Goal: Use online tool/utility: Use online tool/utility

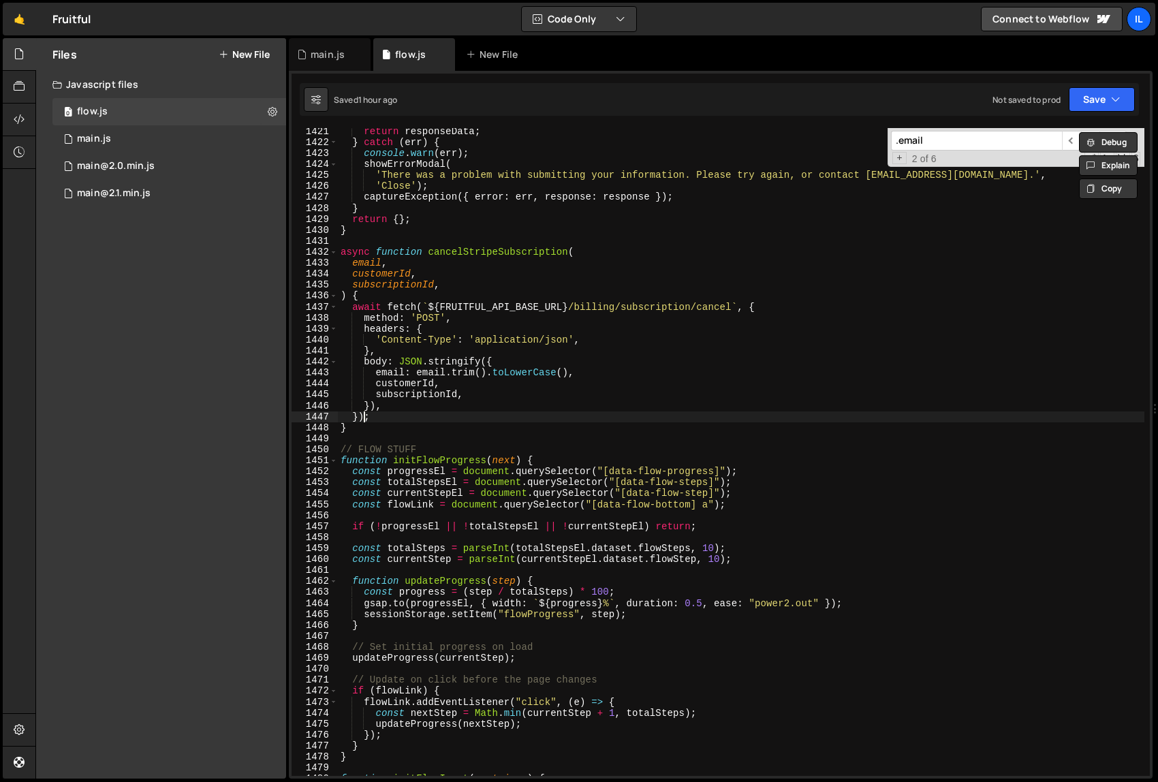
click at [366, 421] on div "return responseData ; } catch ( err ) { console . warn ( err ) ; showErrorModal…" at bounding box center [741, 460] width 806 height 669
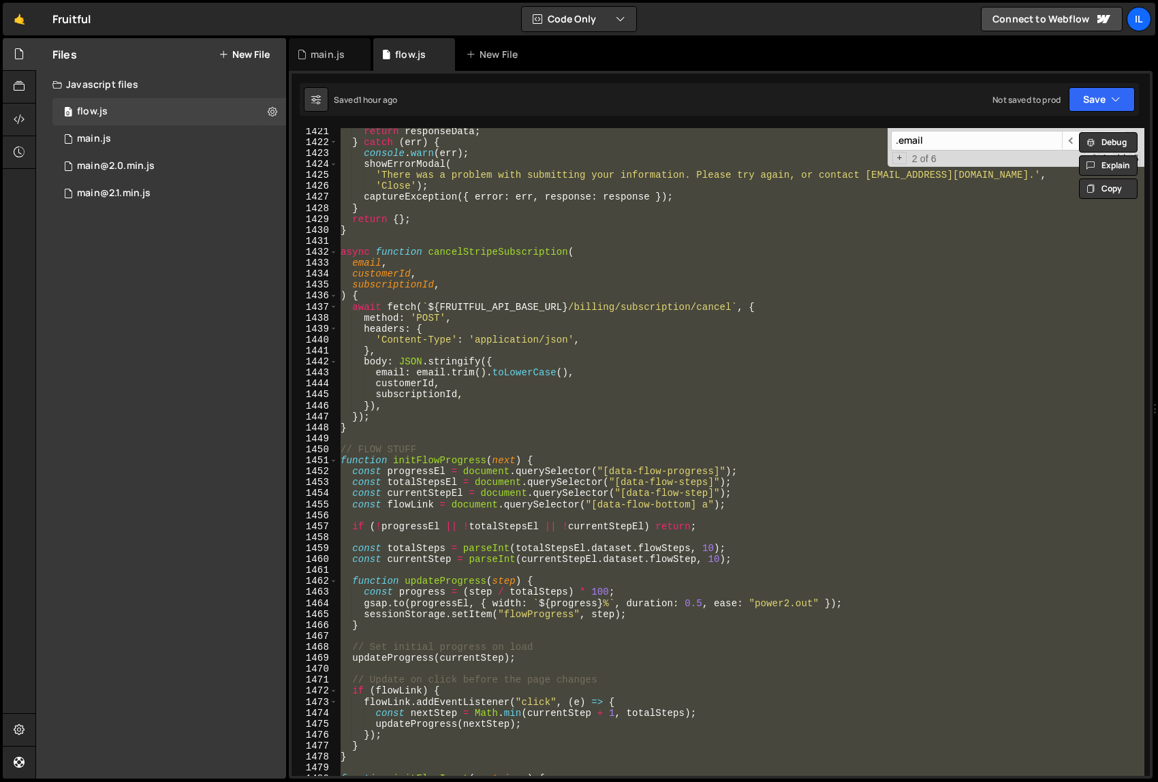
click at [778, 399] on div "return responseData ; } catch ( err ) { console . warn ( err ) ; showErrorModal…" at bounding box center [741, 452] width 806 height 648
type textarea "subscriptionId,"
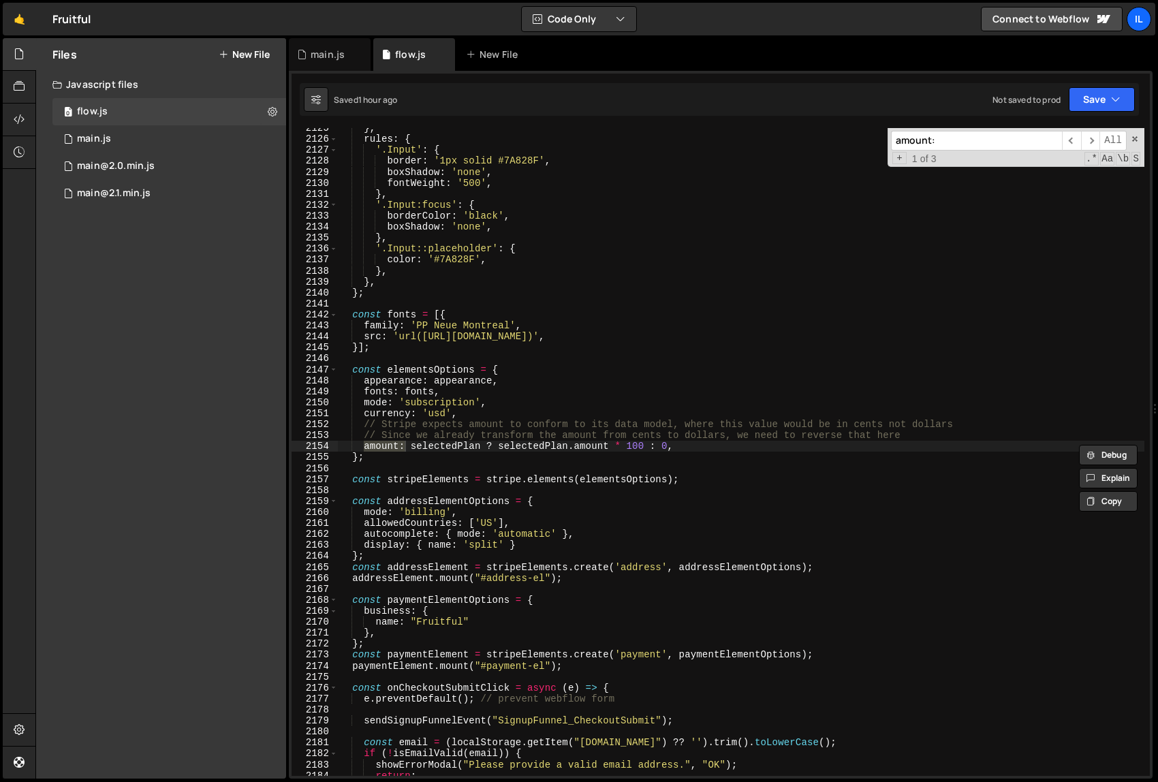
scroll to position [17737, 0]
type input "amount:"
drag, startPoint x: 669, startPoint y: 446, endPoint x: 408, endPoint y: 444, distance: 260.8
click at [408, 444] on div "} , rules : { '.Input' : { border : '1px solid #7A828F' , boxShadow : 'none' , …" at bounding box center [741, 457] width 806 height 669
paste textarea "amount: selectedPlan ? ((isTrialPlan(selectedPlan) ? TRIAL_PRICE : selectedPlan…"
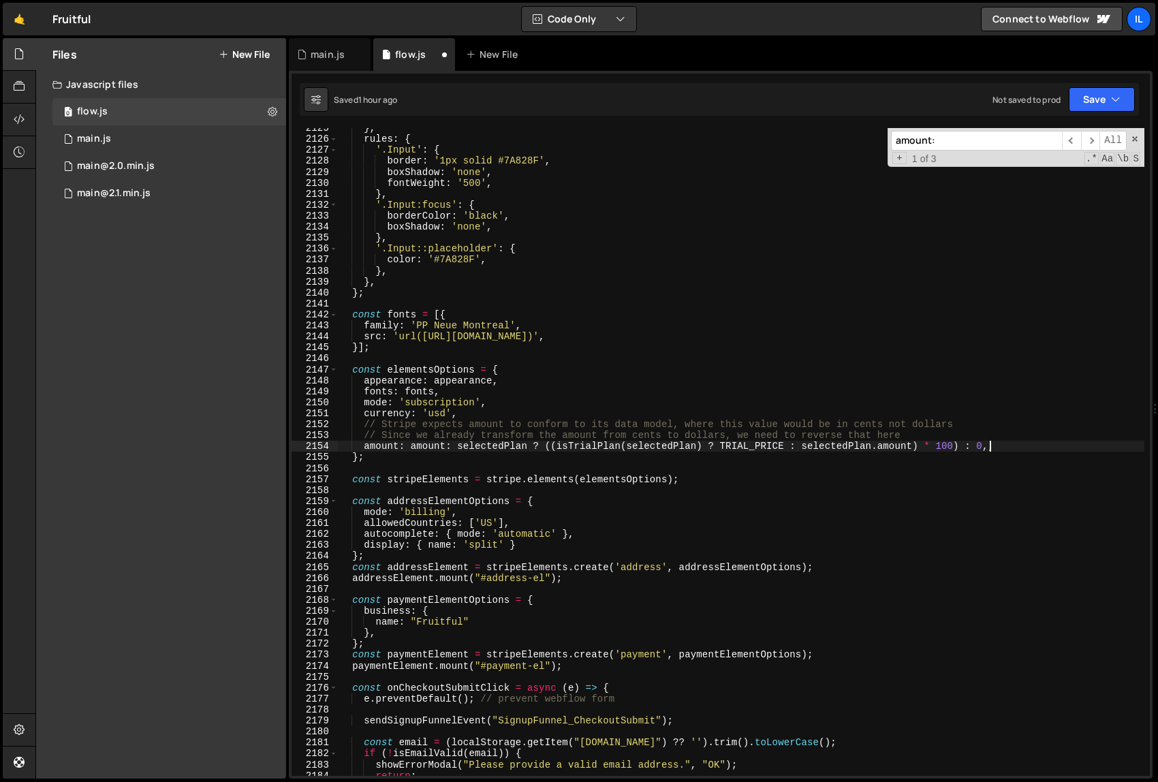
click at [409, 450] on div "} , rules : { '.Input' : { border : '1px solid #7A828F' , boxShadow : 'none' , …" at bounding box center [741, 457] width 806 height 669
click at [520, 447] on div "} , rules : { '.Input' : { border : '1px solid #7A828F' , boxShadow : 'none' , …" at bounding box center [741, 457] width 806 height 669
click at [989, 445] on div "} , rules : { '.Input' : { border : '1px solid #7A828F' , boxShadow : 'none' , …" at bounding box center [741, 457] width 806 height 669
click at [923, 477] on div "} , rules : { '.Input' : { border : '1px solid #7A828F' , boxShadow : 'none' , …" at bounding box center [741, 457] width 806 height 669
click at [1120, 99] on icon "button" at bounding box center [1116, 100] width 10 height 14
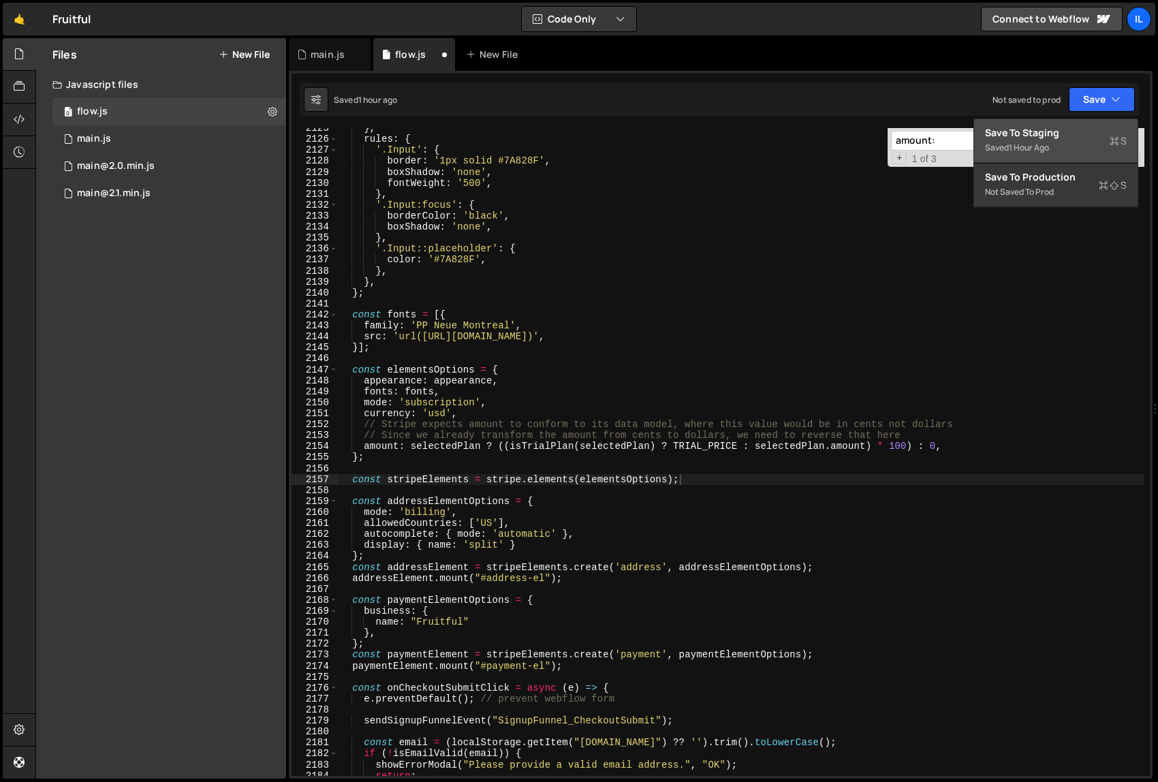
click at [1028, 138] on div "Save to Staging S" at bounding box center [1056, 133] width 142 height 14
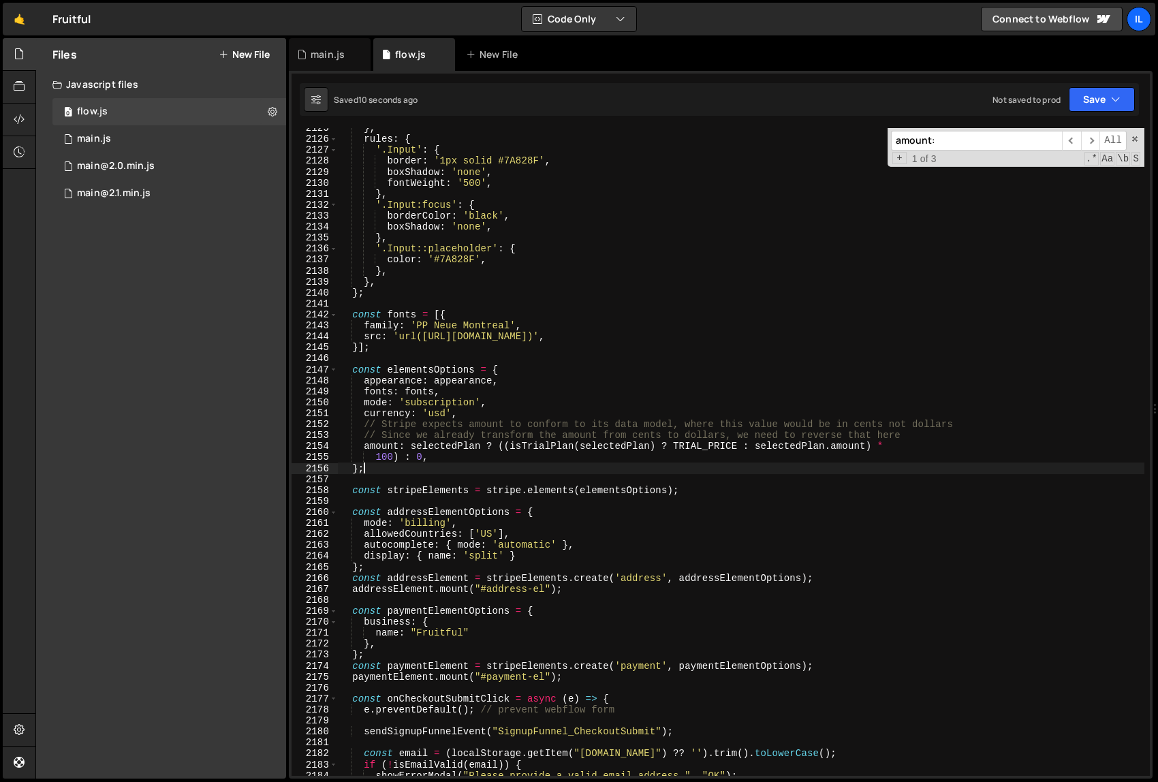
click at [509, 463] on div "} , rules : { '.Input' : { border : '1px solid #7A828F' , boxShadow : 'none' , …" at bounding box center [741, 457] width 806 height 669
click at [486, 445] on div "} , rules : { '.Input' : { border : '1px solid #7A828F' , boxShadow : 'none' , …" at bounding box center [741, 457] width 806 height 669
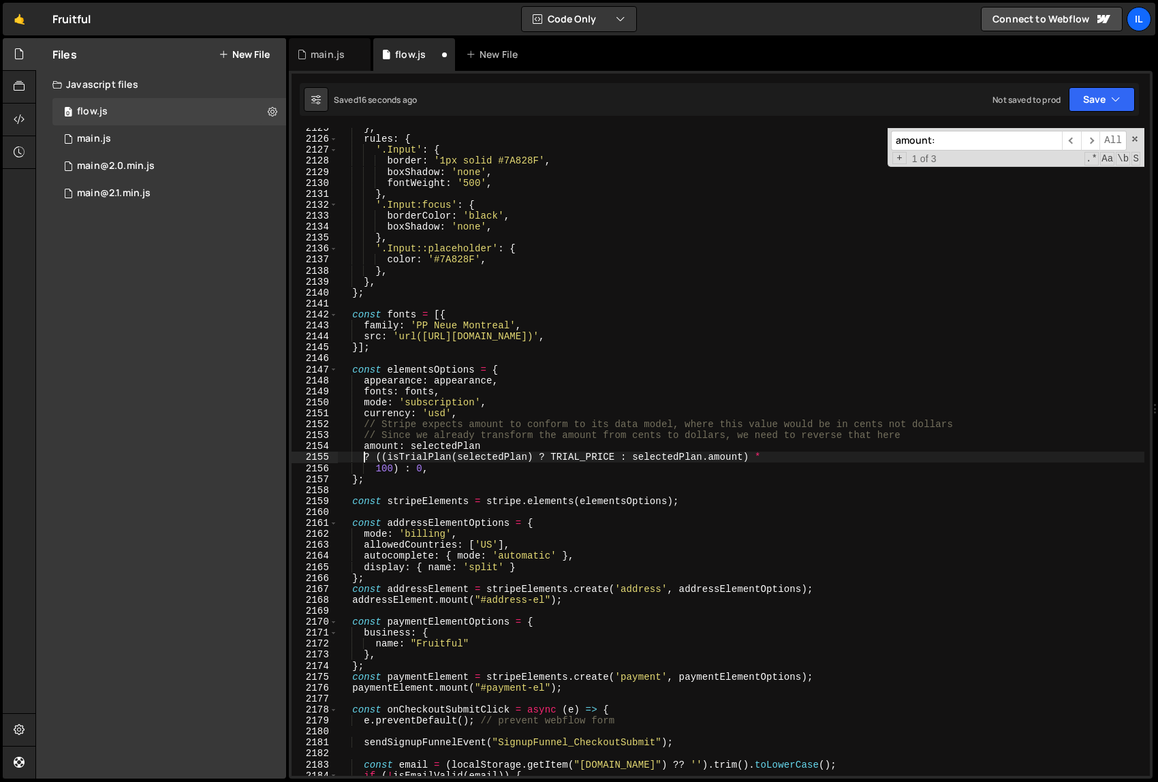
scroll to position [0, 1]
click at [404, 467] on div "} , rules : { '.Input' : { border : '1px solid #7A828F' , boxShadow : 'none' , …" at bounding box center [741, 457] width 806 height 669
click at [377, 466] on div "} , rules : { '.Input' : { border : '1px solid #7A828F' , boxShadow : 'none' , …" at bounding box center [741, 457] width 806 height 669
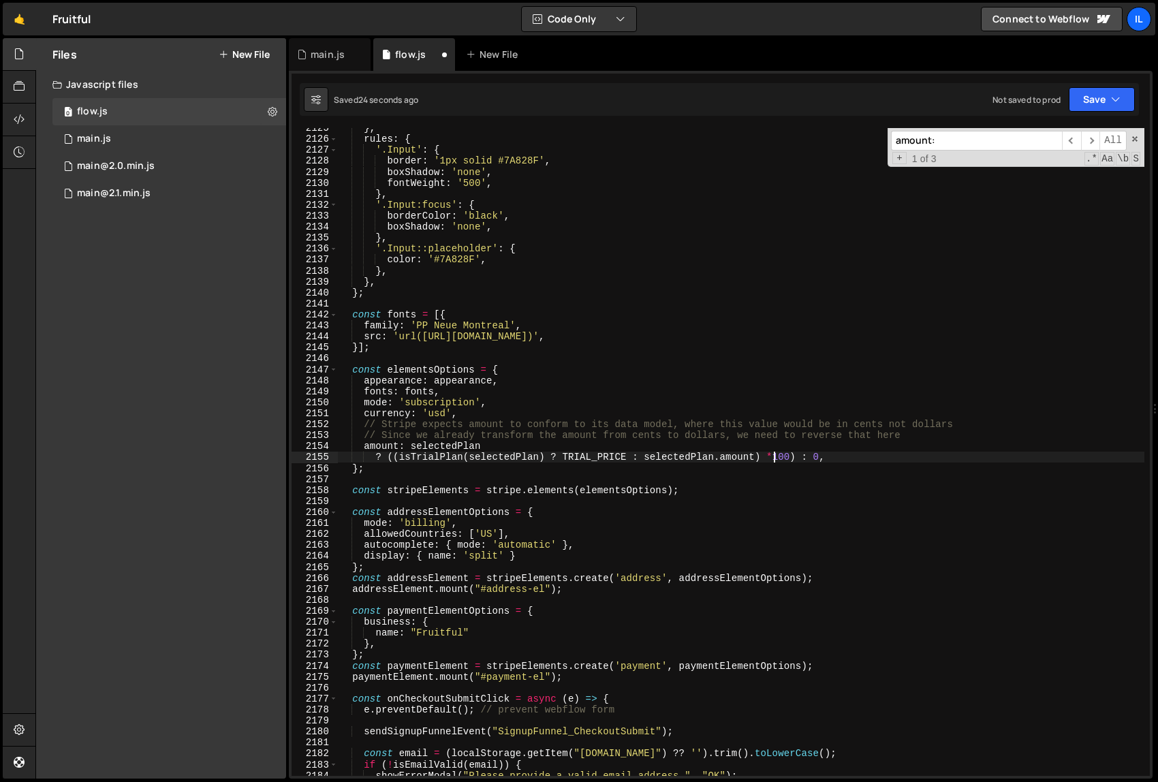
scroll to position [0, 31]
click at [811, 454] on div "} , rules : { '.Input' : { border : '1px solid #7A828F' , boxShadow : 'none' , …" at bounding box center [741, 457] width 806 height 669
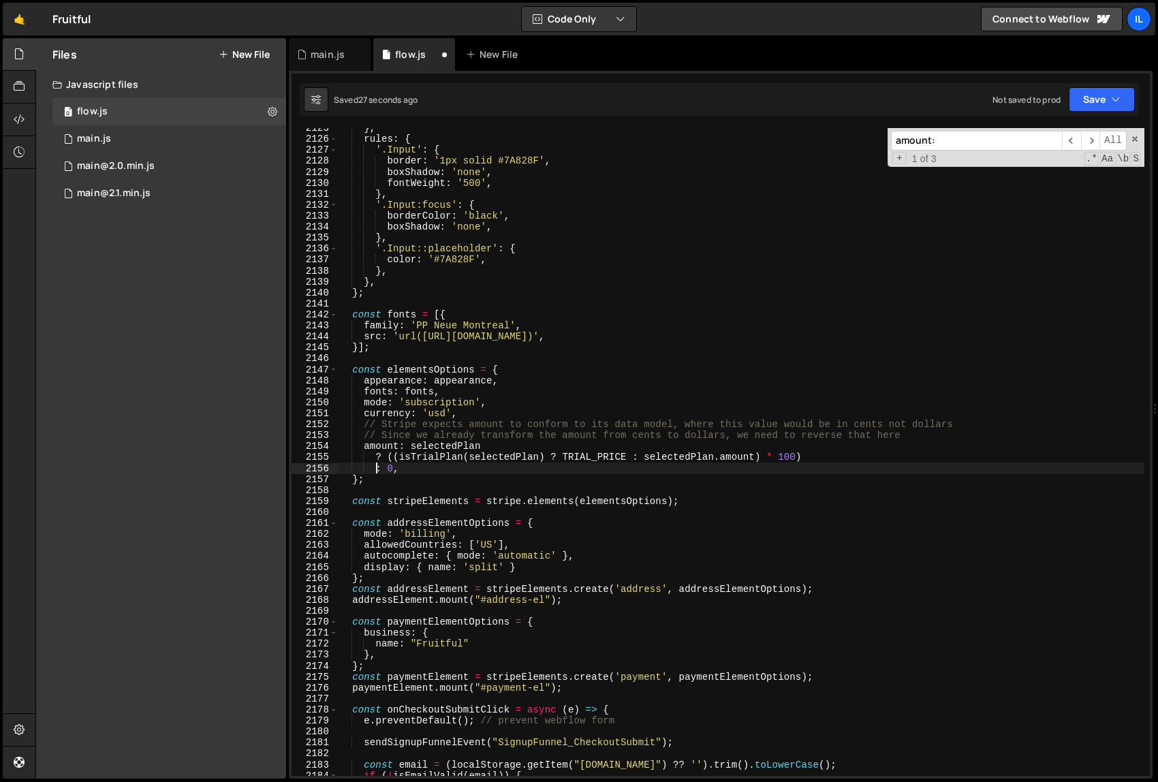
scroll to position [0, 2]
click at [552, 457] on div "} , rules : { '.Input' : { border : '1px solid #7A828F' , boxShadow : 'none' , …" at bounding box center [741, 457] width 806 height 669
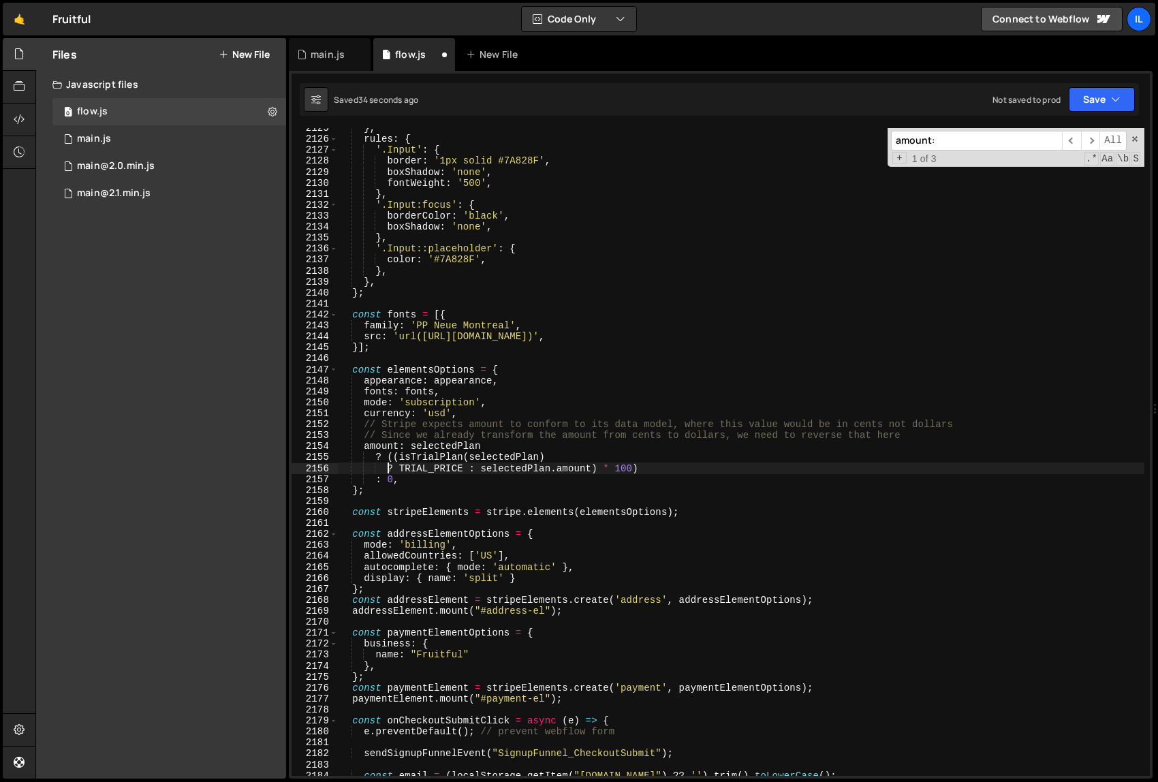
click at [469, 471] on div "} , rules : { '.Input' : { border : '1px solid #7A828F' , boxShadow : 'none' , …" at bounding box center [741, 457] width 806 height 669
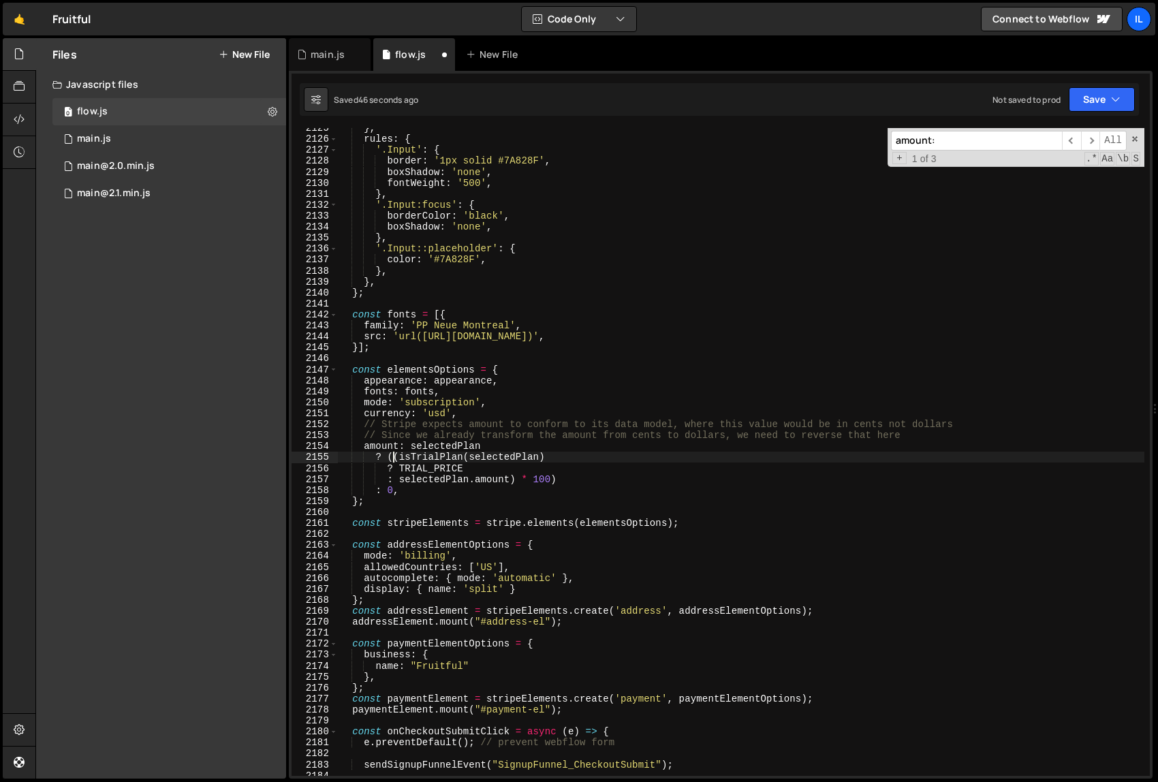
click at [392, 454] on div "} , rules : { '.Input' : { border : '1px solid #7A828F' , boxShadow : 'none' , …" at bounding box center [741, 457] width 806 height 669
click at [383, 457] on div "} , rules : { '.Input' : { border : '1px solid #7A828F' , boxShadow : 'none' , …" at bounding box center [741, 457] width 806 height 669
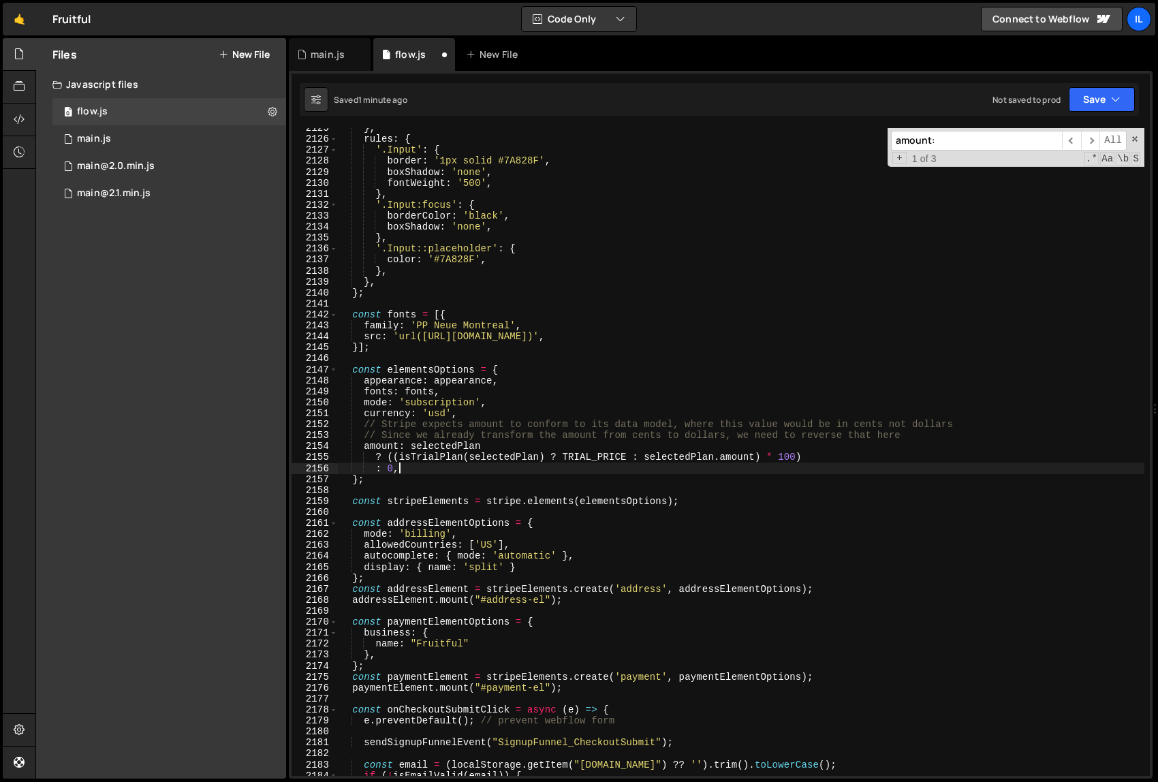
click at [620, 473] on div "} , rules : { '.Input' : { border : '1px solid #7A828F' , boxShadow : 'none' , …" at bounding box center [741, 457] width 806 height 669
click at [394, 455] on div "} , rules : { '.Input' : { border : '1px solid #7A828F' , boxShadow : 'none' , …" at bounding box center [741, 457] width 806 height 669
click at [871, 447] on div "} , rules : { '.Input' : { border : '1px solid #7A828F' , boxShadow : 'none' , …" at bounding box center [741, 457] width 806 height 669
click at [868, 456] on div "} , rules : { '.Input' : { border : '1px solid #7A828F' , boxShadow : 'none' , …" at bounding box center [741, 457] width 806 height 669
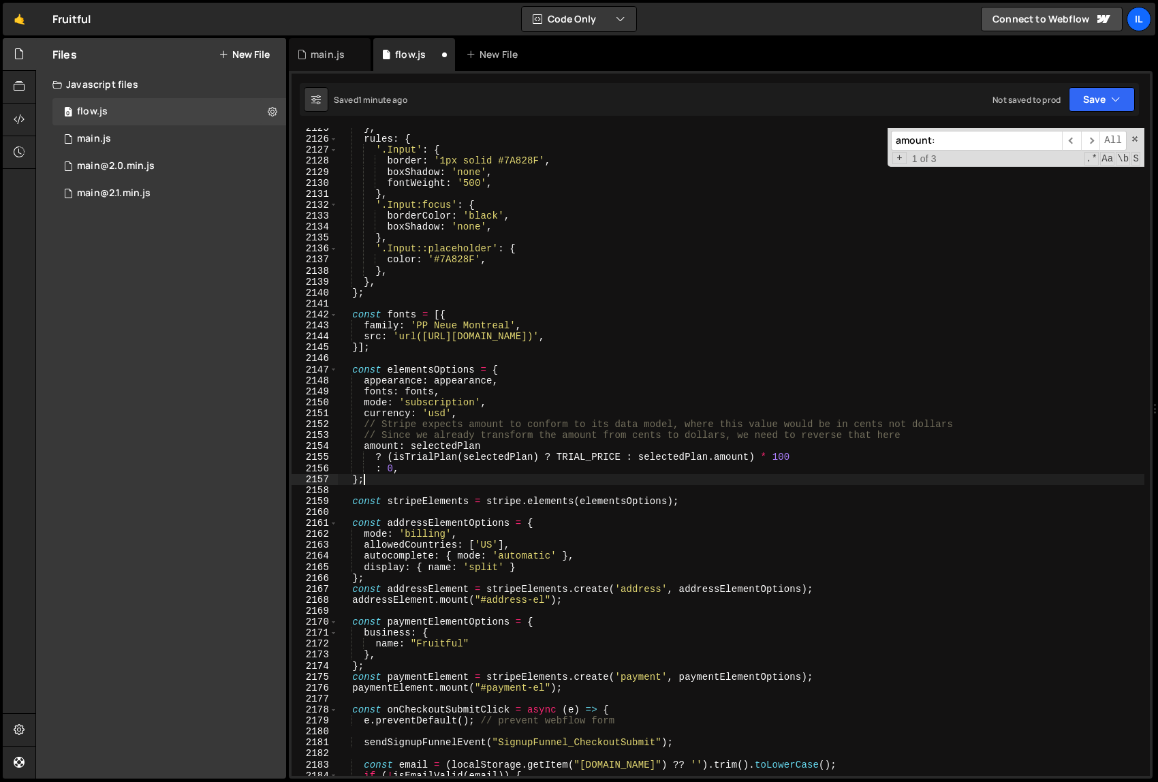
click at [821, 477] on div "} , rules : { '.Input' : { border : '1px solid #7A828F' , boxShadow : 'none' , …" at bounding box center [741, 457] width 806 height 669
click at [780, 475] on div "} , rules : { '.Input' : { border : '1px solid #7A828F' , boxShadow : 'none' , …" at bounding box center [741, 457] width 806 height 669
click at [780, 477] on div "} , rules : { '.Input' : { border : '1px solid #7A828F' , boxShadow : 'none' , …" at bounding box center [741, 457] width 806 height 669
type textarea "};"
